Goal: Transaction & Acquisition: Purchase product/service

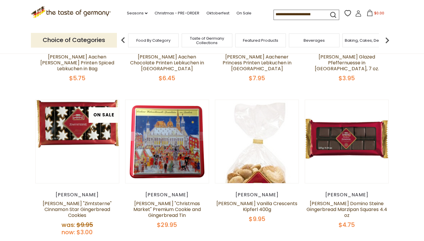
scroll to position [153, 0]
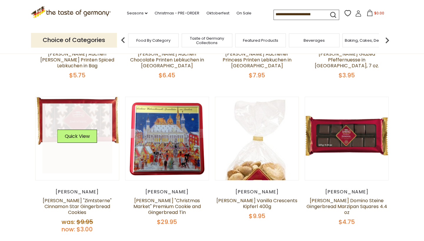
click at [65, 113] on link at bounding box center [77, 139] width 70 height 70
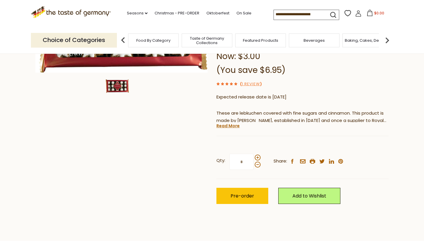
scroll to position [110, 0]
click at [257, 158] on span at bounding box center [258, 158] width 6 height 6
click at [254, 158] on input "*" at bounding box center [241, 162] width 24 height 16
click at [257, 158] on span at bounding box center [258, 158] width 6 height 6
click at [254, 158] on input "*" at bounding box center [241, 162] width 24 height 16
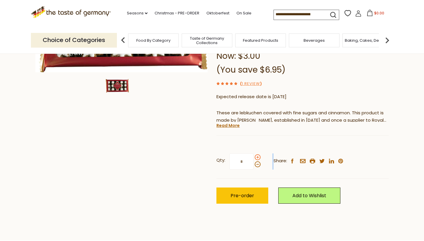
type input "*"
click at [240, 194] on span "Pre-order" at bounding box center [243, 196] width 24 height 7
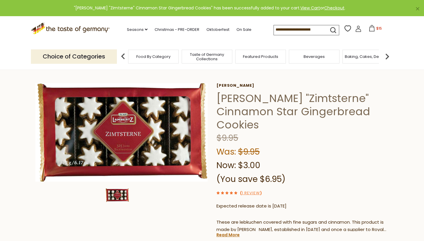
scroll to position [0, 0]
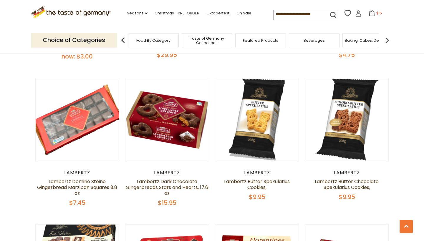
scroll to position [321, 0]
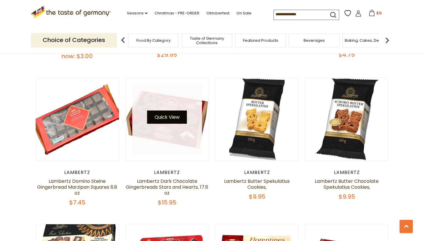
click at [167, 111] on button "Quick View" at bounding box center [167, 117] width 40 height 13
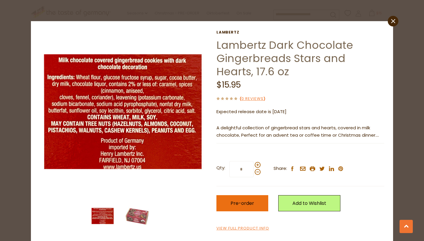
click at [251, 206] on span "Pre-order" at bounding box center [243, 203] width 24 height 7
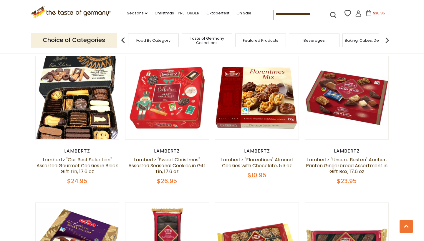
scroll to position [489, 0]
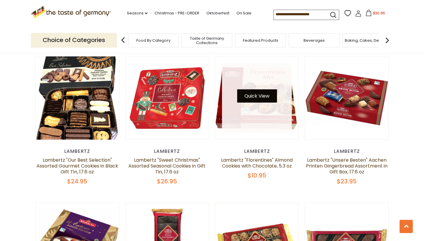
click at [256, 90] on button "Quick View" at bounding box center [257, 96] width 40 height 13
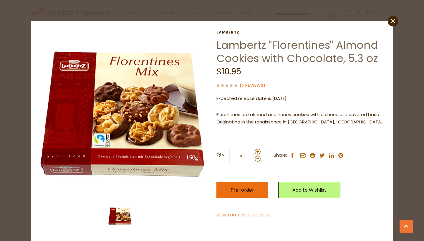
click at [243, 185] on button "Pre-order" at bounding box center [242, 190] width 52 height 16
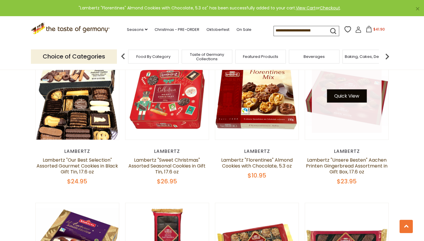
click at [351, 90] on button "Quick View" at bounding box center [347, 96] width 40 height 13
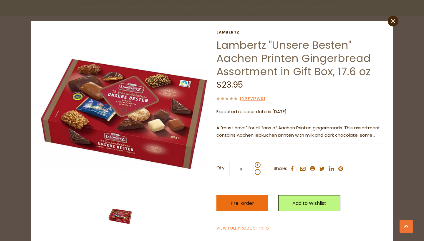
click at [242, 202] on span "Pre-order" at bounding box center [243, 203] width 24 height 7
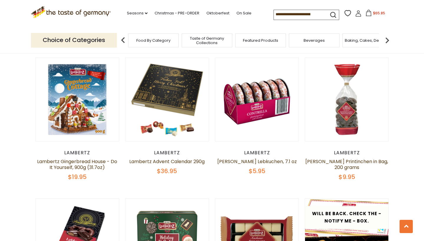
scroll to position [1076, 0]
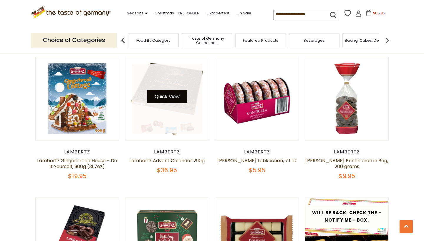
click at [170, 91] on button "Quick View" at bounding box center [167, 96] width 40 height 13
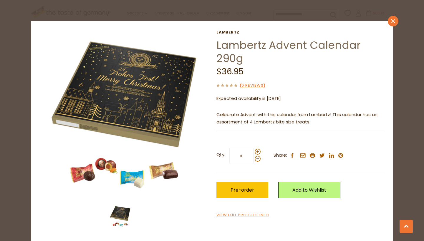
click at [392, 19] on icon at bounding box center [393, 21] width 4 height 4
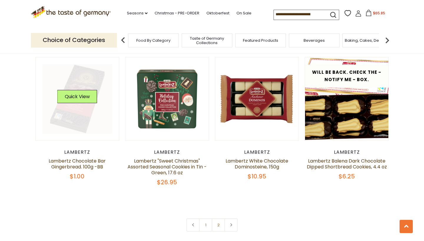
scroll to position [1181, 0]
